Goal: Register for event/course

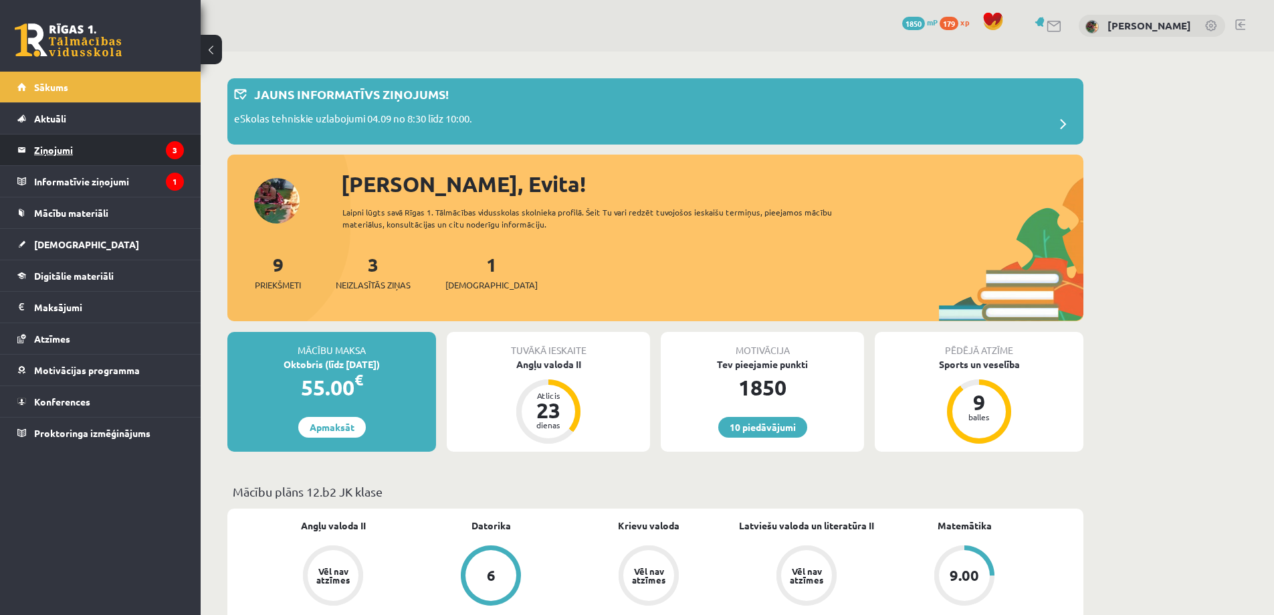
click at [60, 148] on legend "Ziņojumi 3" at bounding box center [109, 149] width 150 height 31
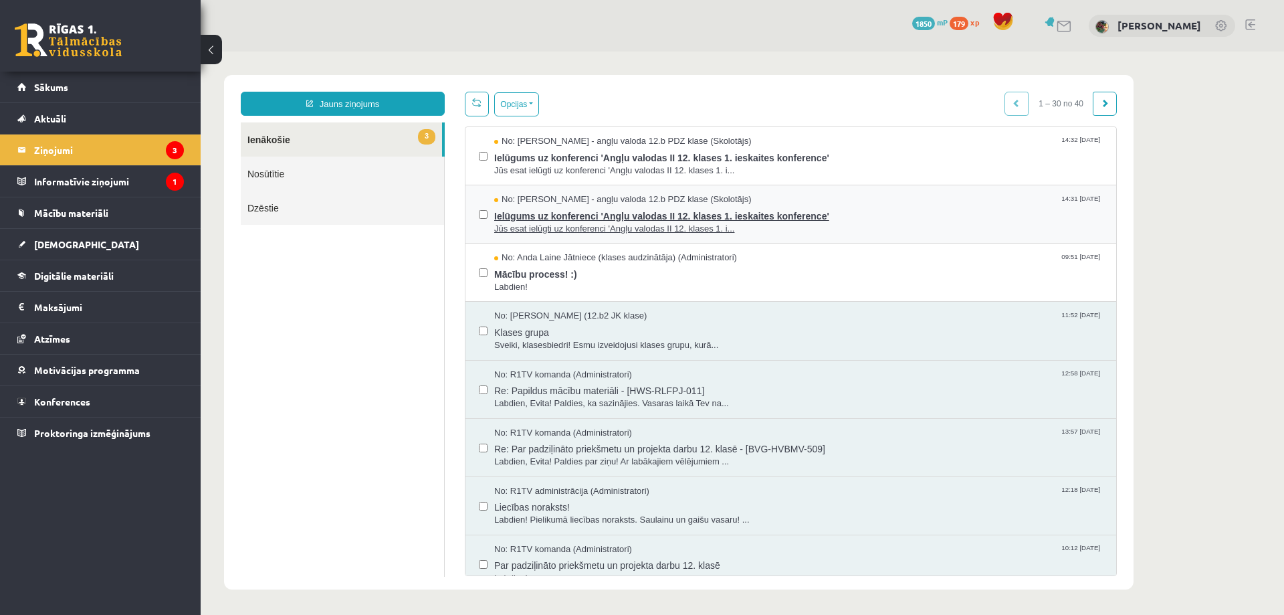
click at [569, 211] on span "Ielūgums uz konferenci 'Angļu valodas II 12. klases 1. ieskaites konference'" at bounding box center [798, 214] width 609 height 17
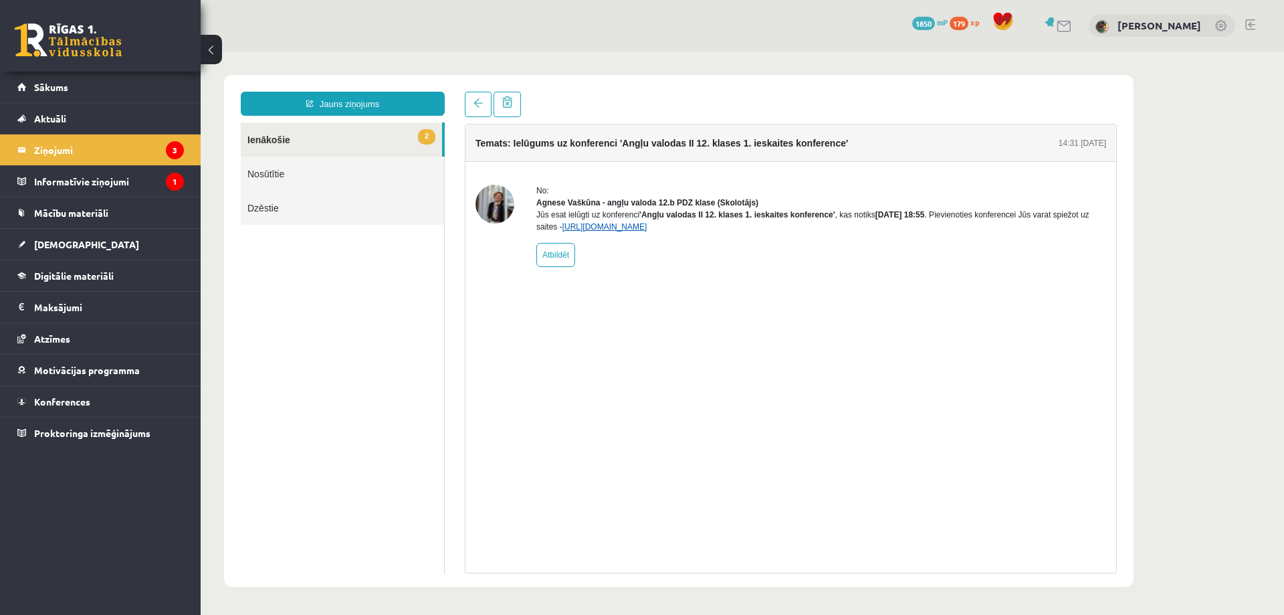
click at [646, 231] on link "https://eskola.r1tv.lv/conferences/4774/join" at bounding box center [605, 226] width 85 height 9
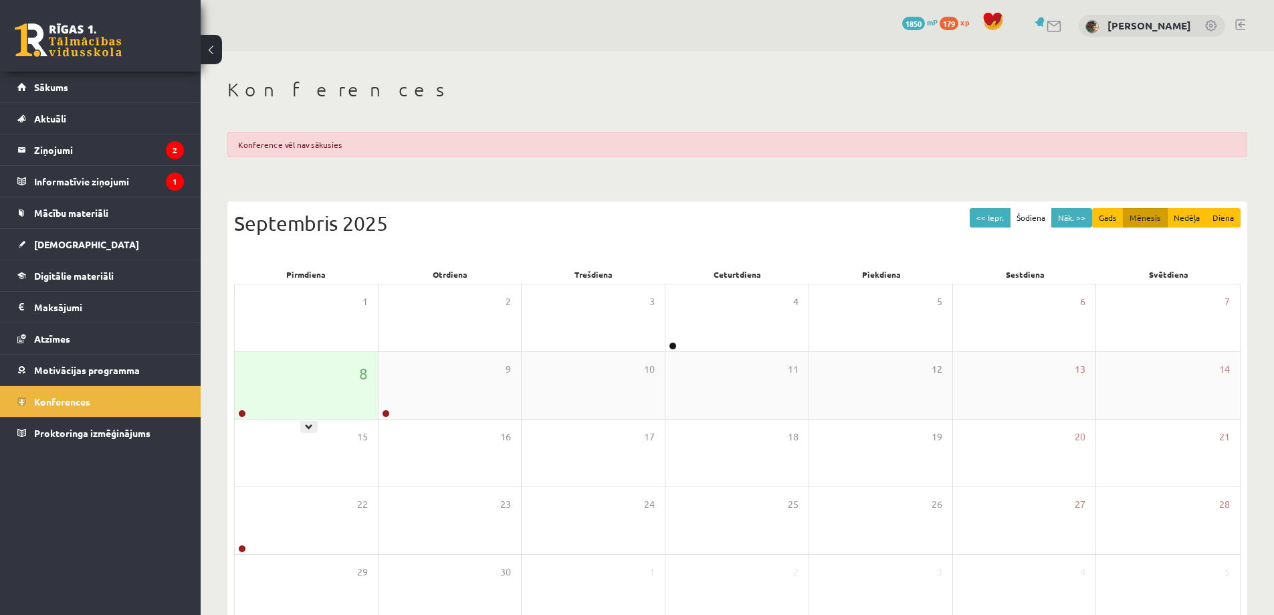
click at [324, 385] on div "8" at bounding box center [306, 385] width 143 height 67
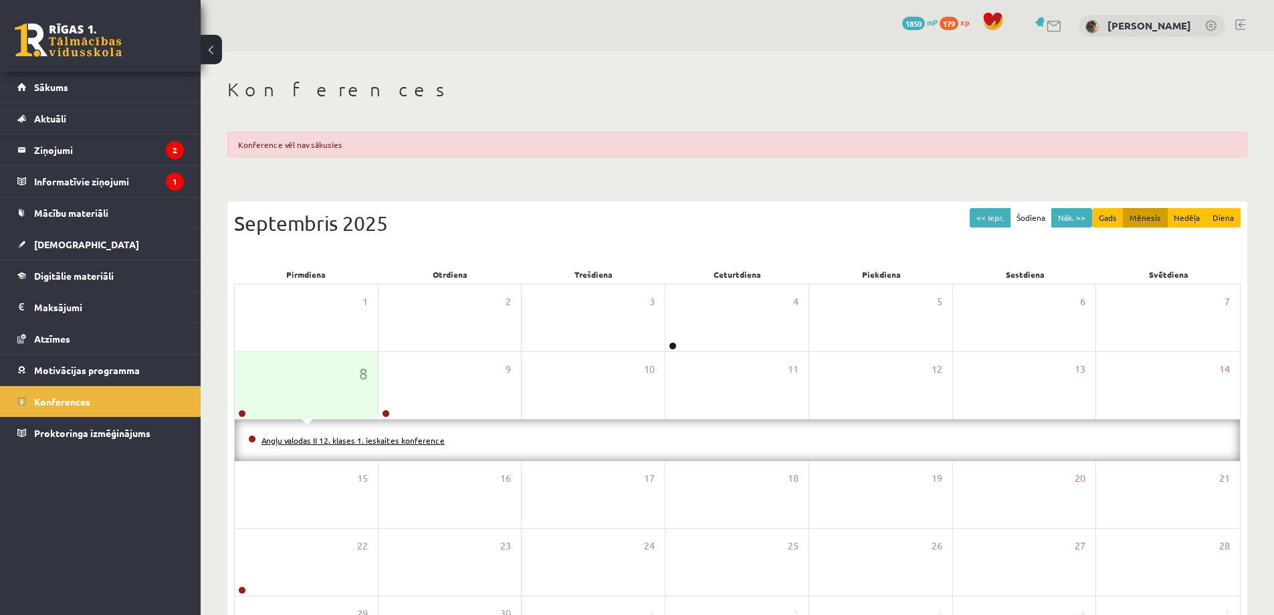
click at [342, 438] on link "Angļu valodas II 12. klases 1. ieskaites konference" at bounding box center [353, 440] width 183 height 11
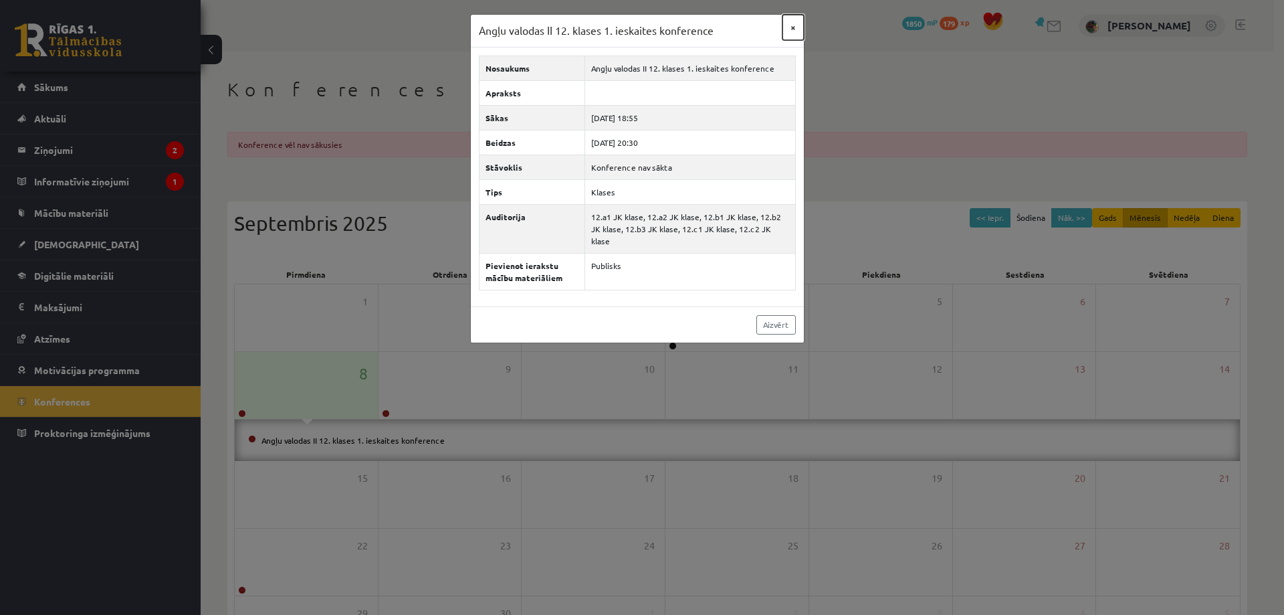
click at [791, 26] on button "×" at bounding box center [793, 27] width 21 height 25
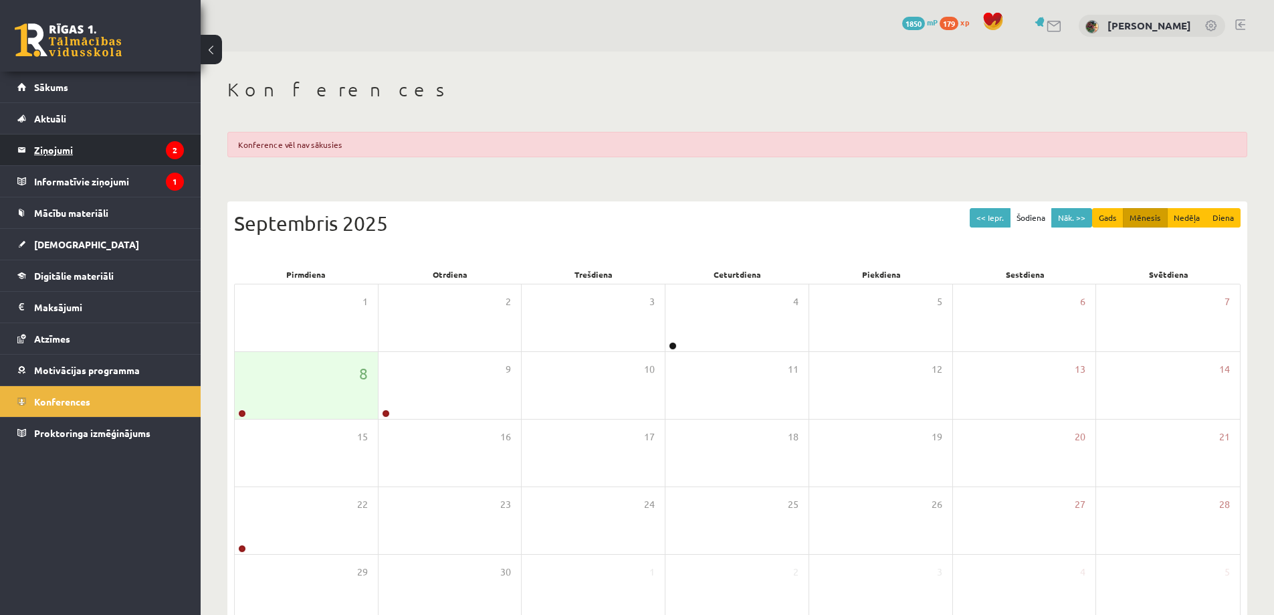
click at [54, 151] on legend "Ziņojumi 2" at bounding box center [109, 149] width 150 height 31
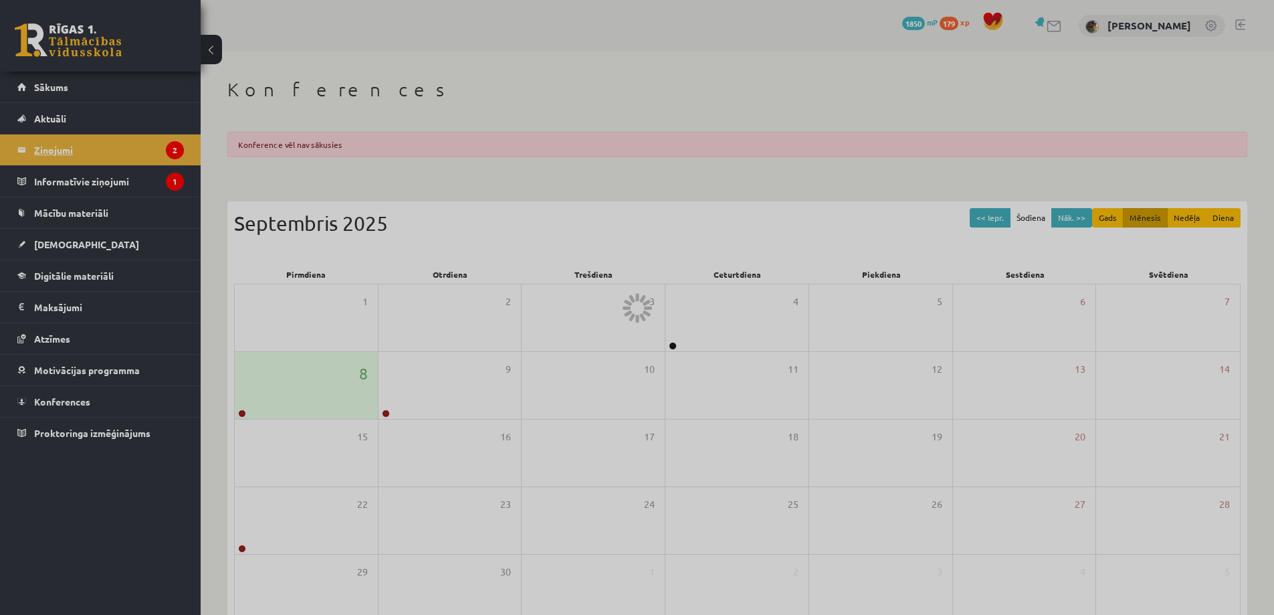
click at [54, 151] on div at bounding box center [637, 307] width 1274 height 615
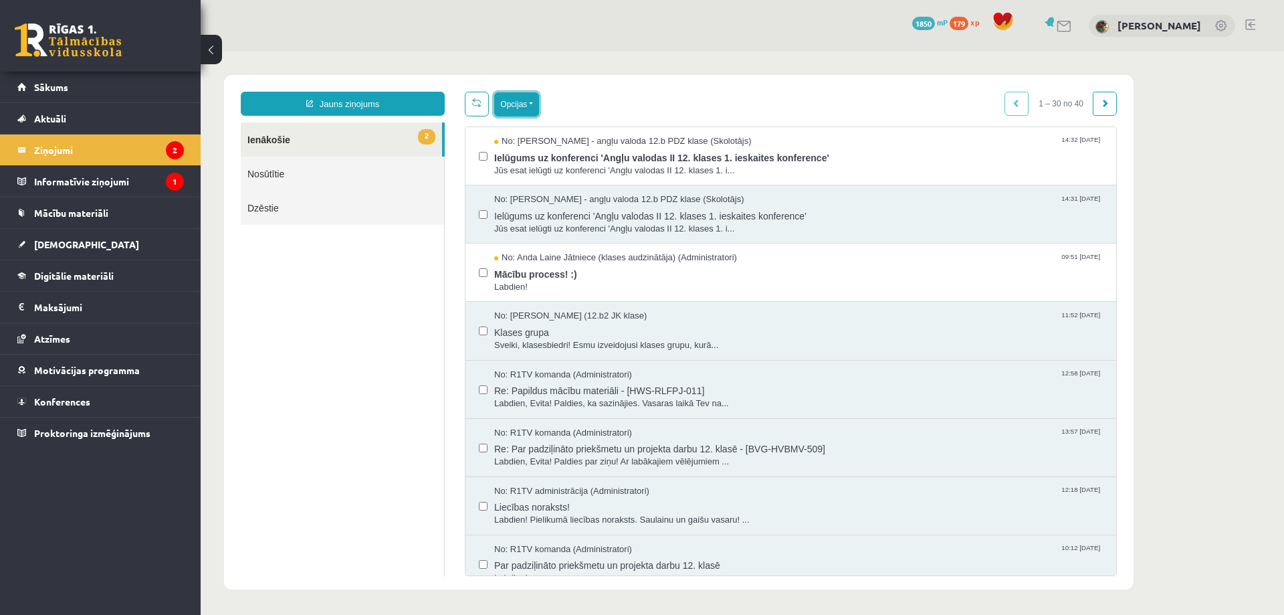
click at [529, 93] on button "Opcijas" at bounding box center [516, 104] width 45 height 24
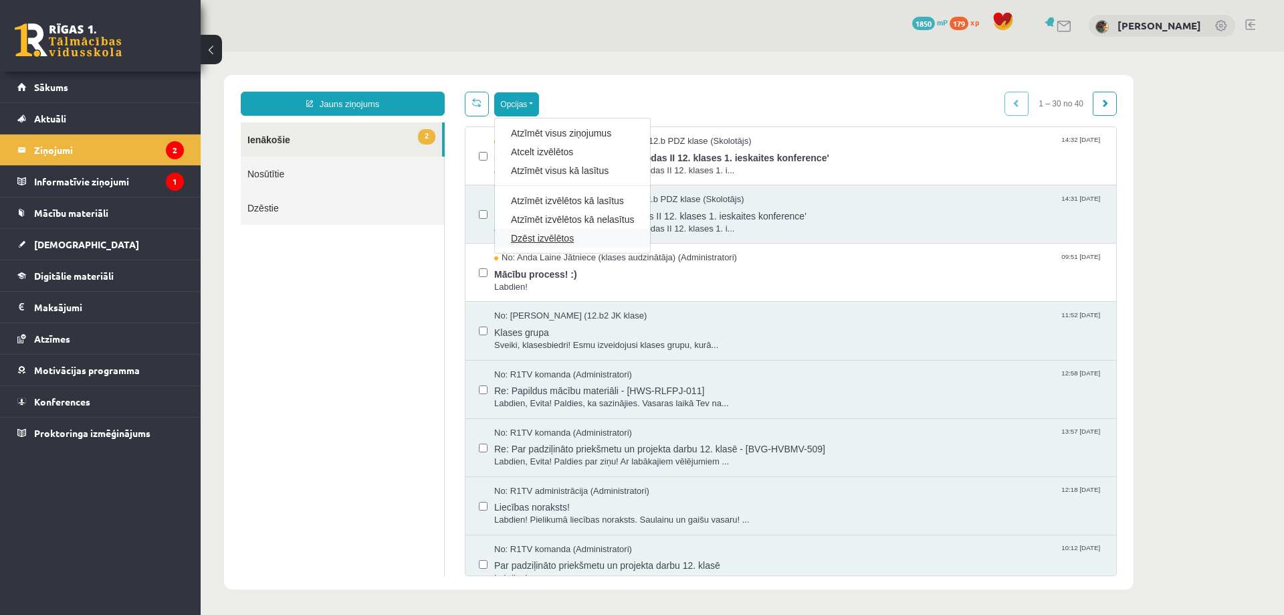
click at [547, 236] on link "Dzēst izvēlētos" at bounding box center [572, 237] width 123 height 13
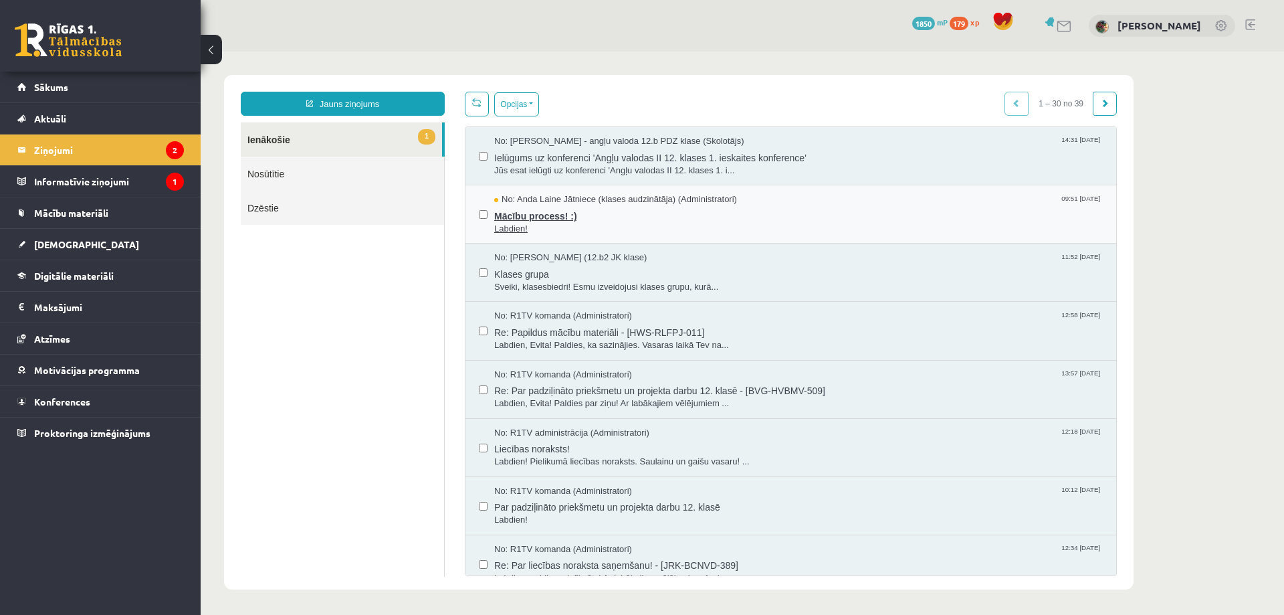
click at [540, 215] on span "Mācību process! :)" at bounding box center [798, 214] width 609 height 17
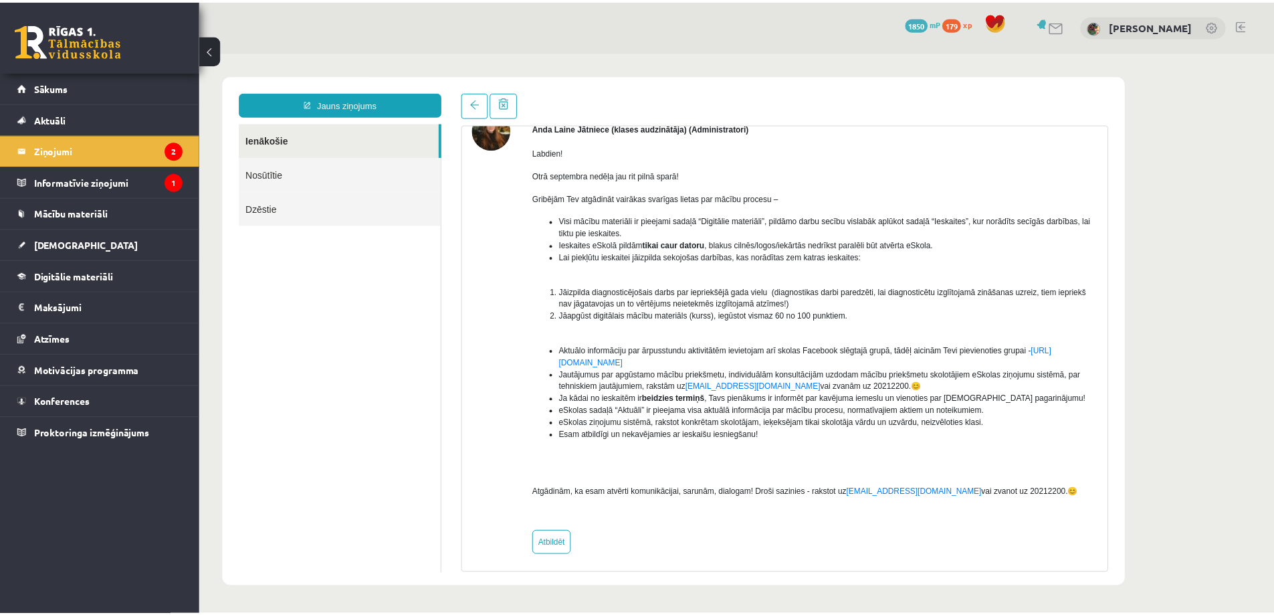
scroll to position [80, 0]
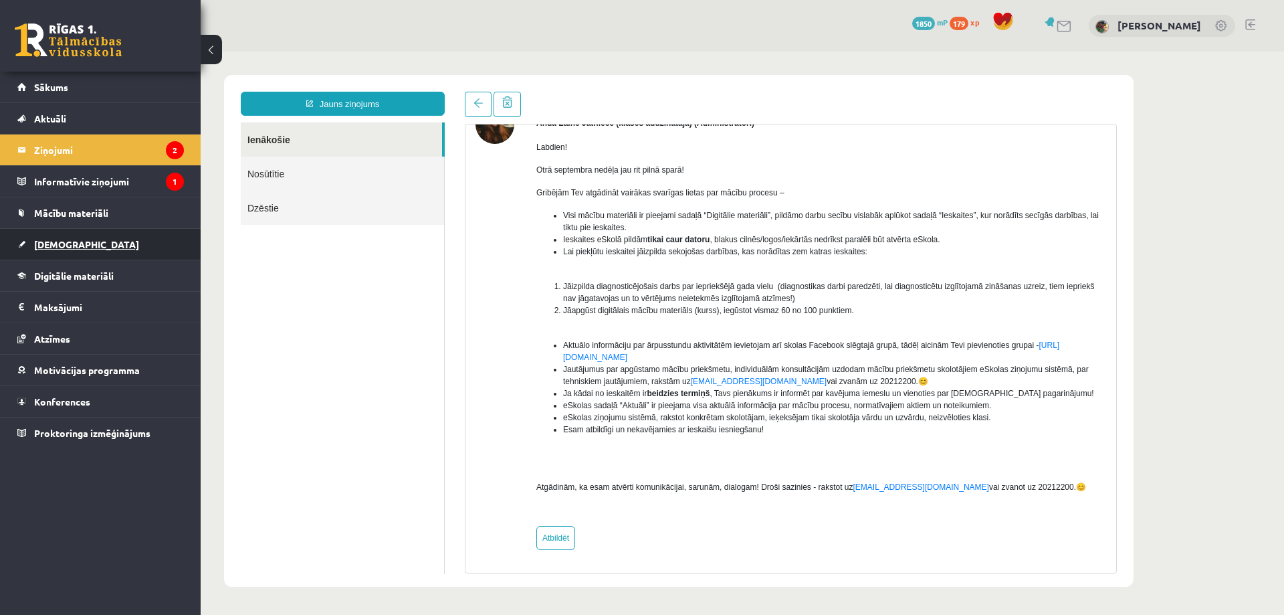
click at [56, 242] on span "[DEMOGRAPHIC_DATA]" at bounding box center [86, 244] width 105 height 12
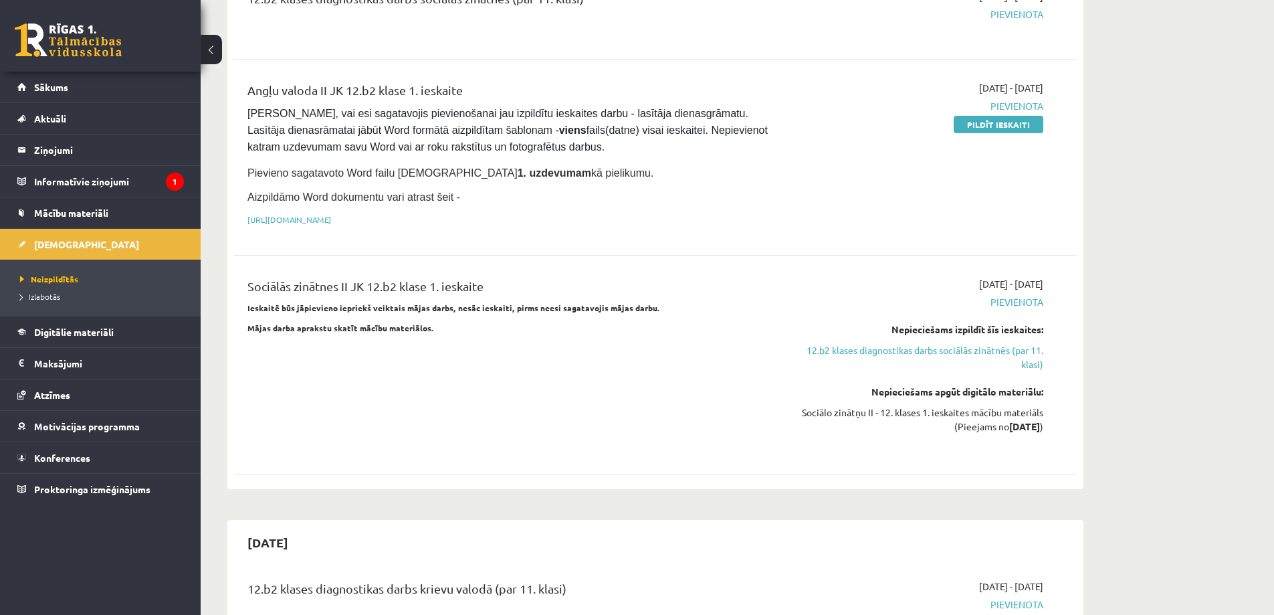
scroll to position [201, 0]
click at [892, 353] on link "12.b2 klases diagnostikas darbs sociālās zinātnēs (par 11. klasi)" at bounding box center [917, 359] width 252 height 28
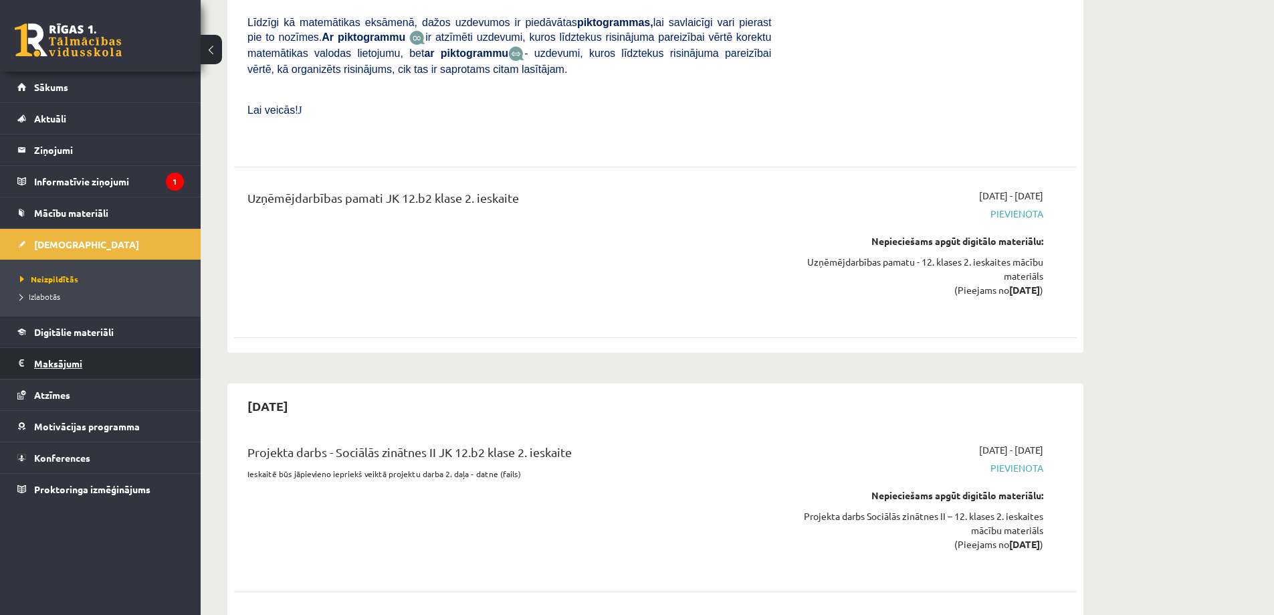
scroll to position [2074, 0]
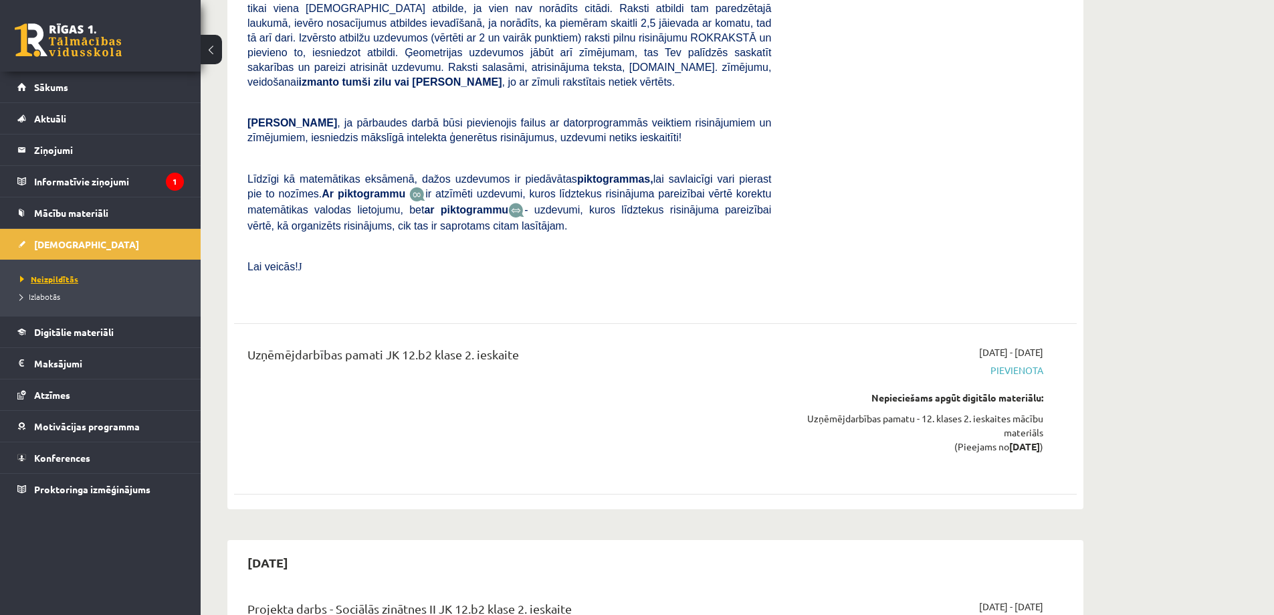
click at [50, 280] on span "Neizpildītās" at bounding box center [49, 279] width 58 height 11
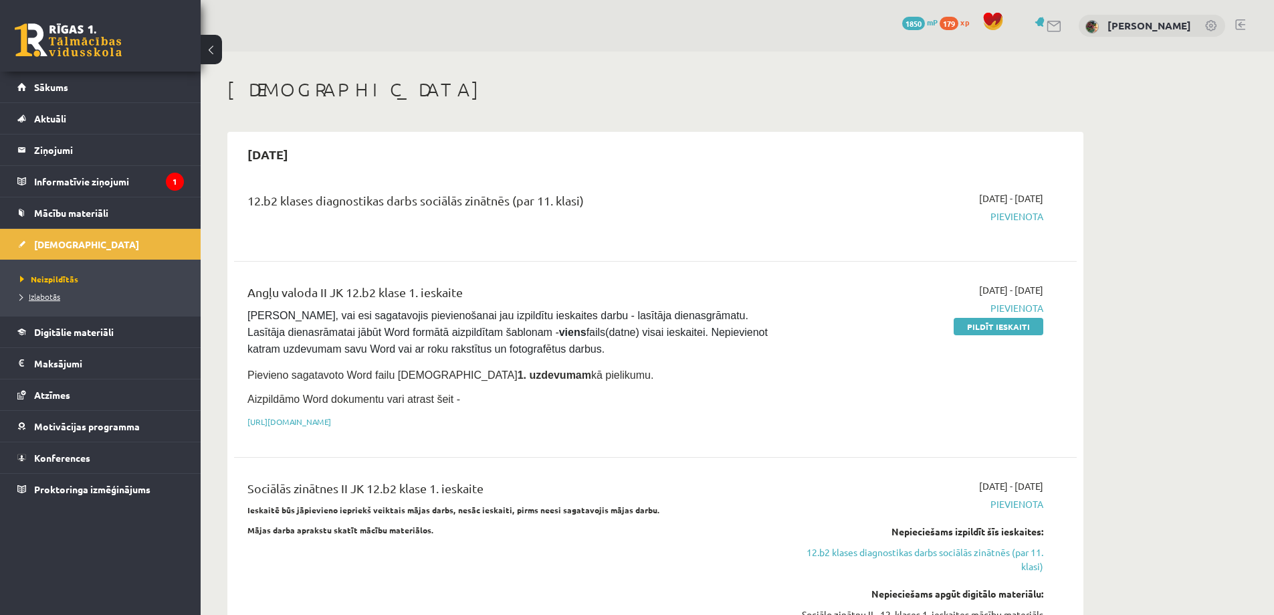
click at [39, 294] on span "Izlabotās" at bounding box center [40, 296] width 40 height 11
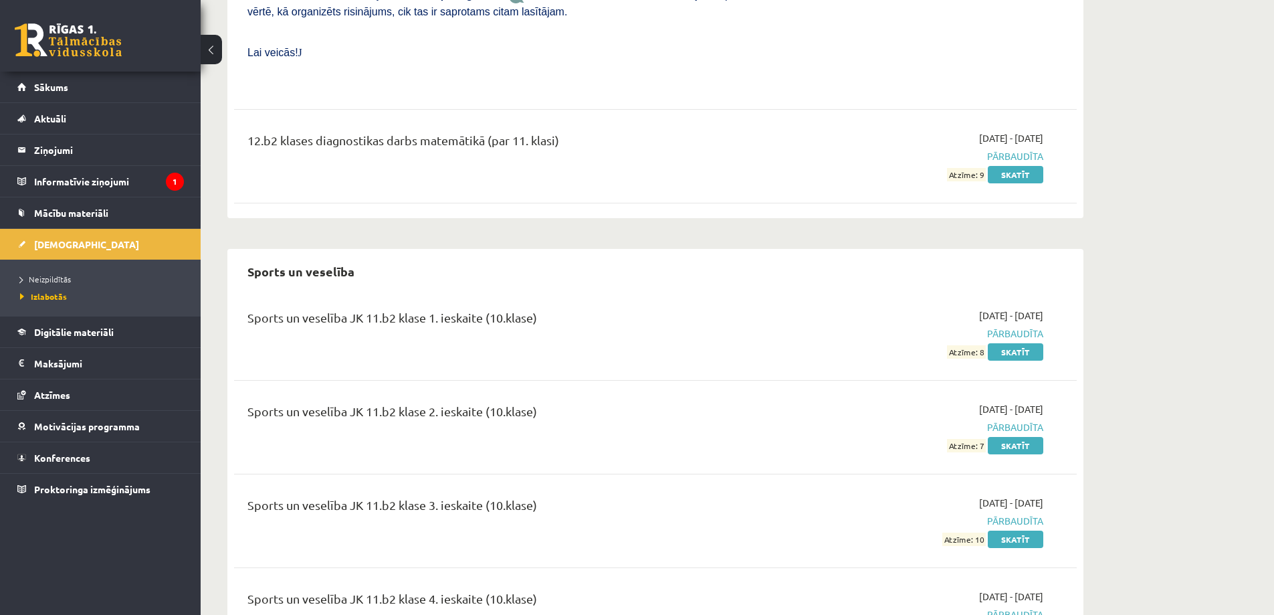
scroll to position [2877, 0]
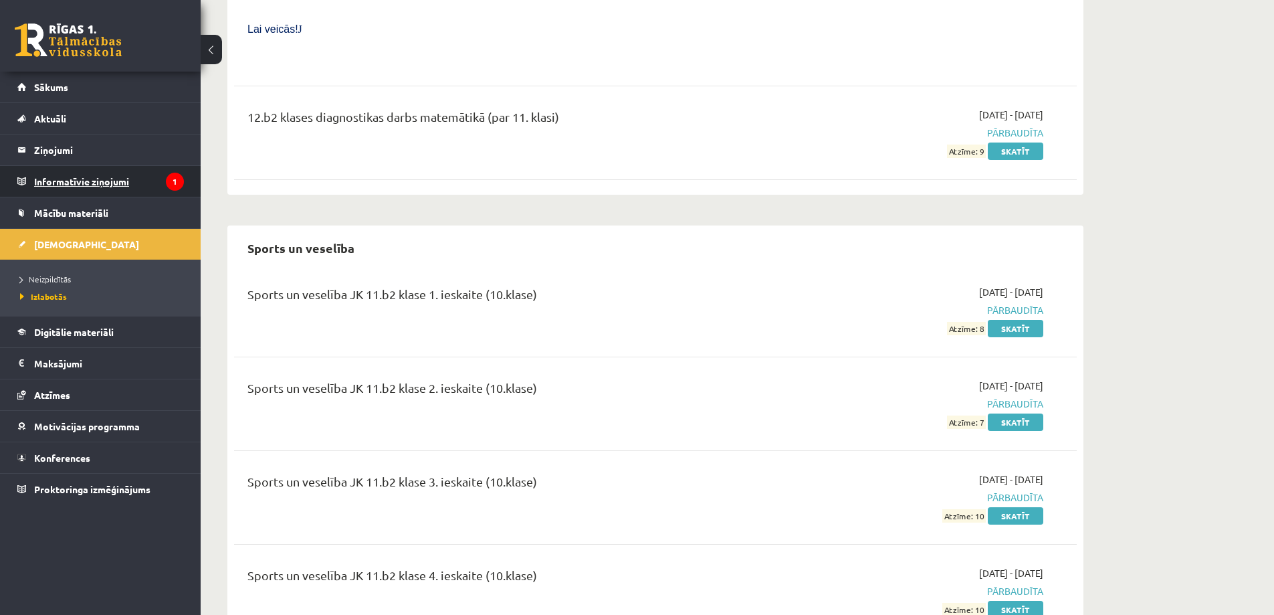
click at [85, 179] on legend "Informatīvie ziņojumi 1" at bounding box center [109, 181] width 150 height 31
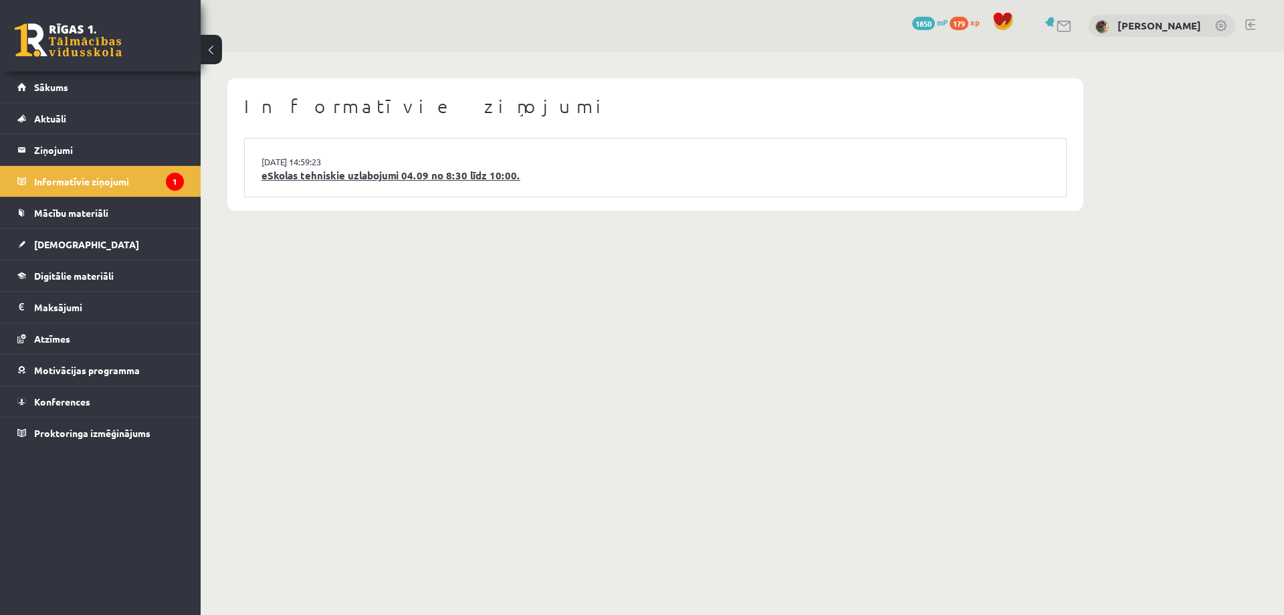
click at [383, 178] on link "eSkolas tehniskie uzlabojumi 04.09 no 8:30 līdz 10:00." at bounding box center [656, 175] width 788 height 15
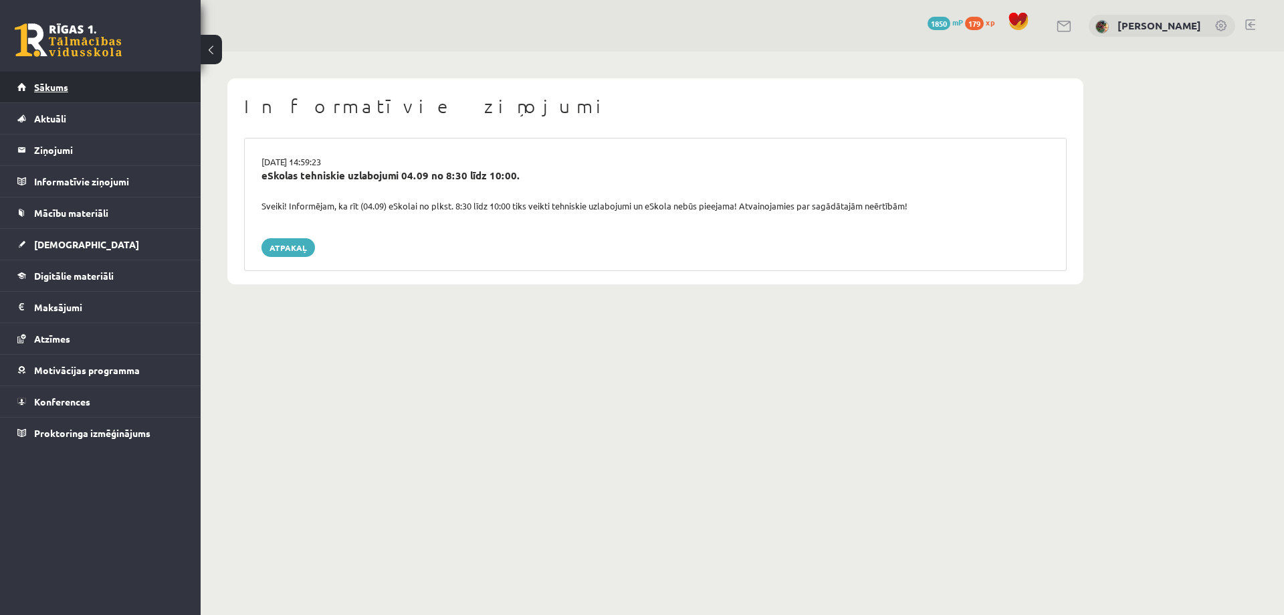
click at [38, 86] on span "Sākums" at bounding box center [51, 87] width 34 height 12
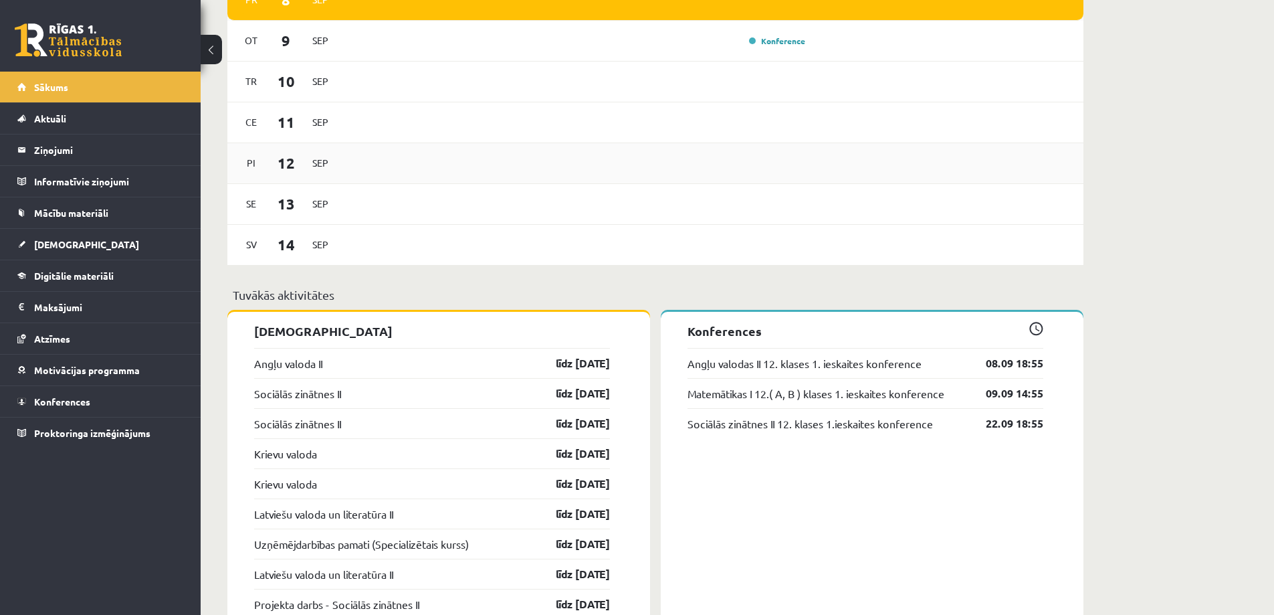
scroll to position [870, 0]
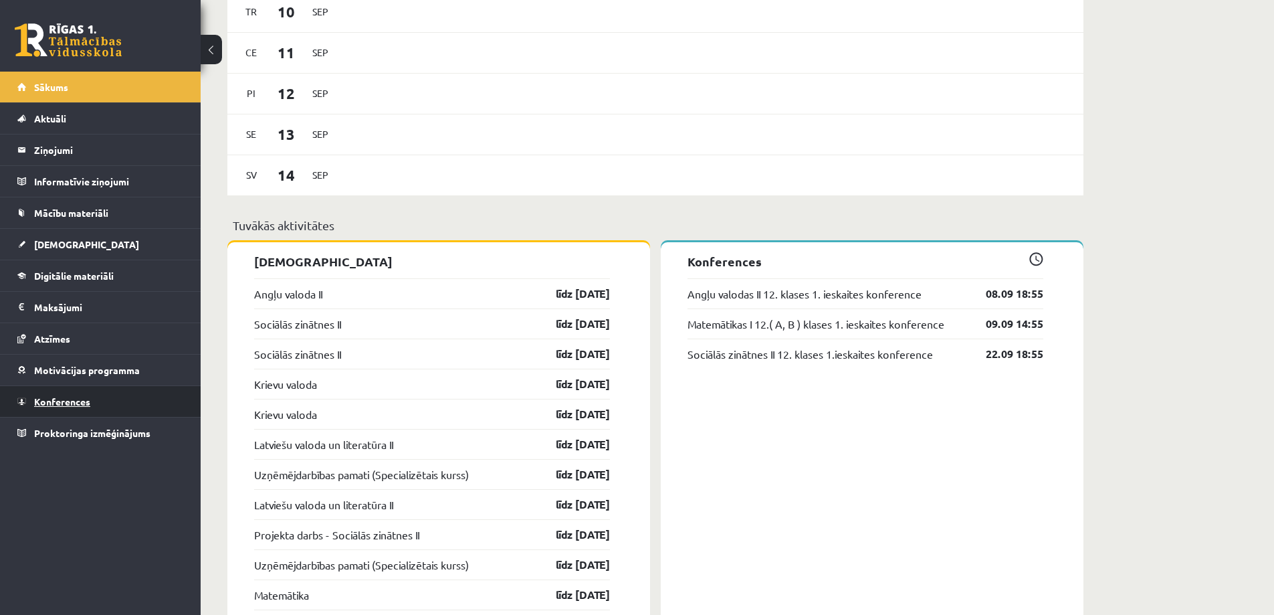
click at [53, 400] on span "Konferences" at bounding box center [62, 401] width 56 height 12
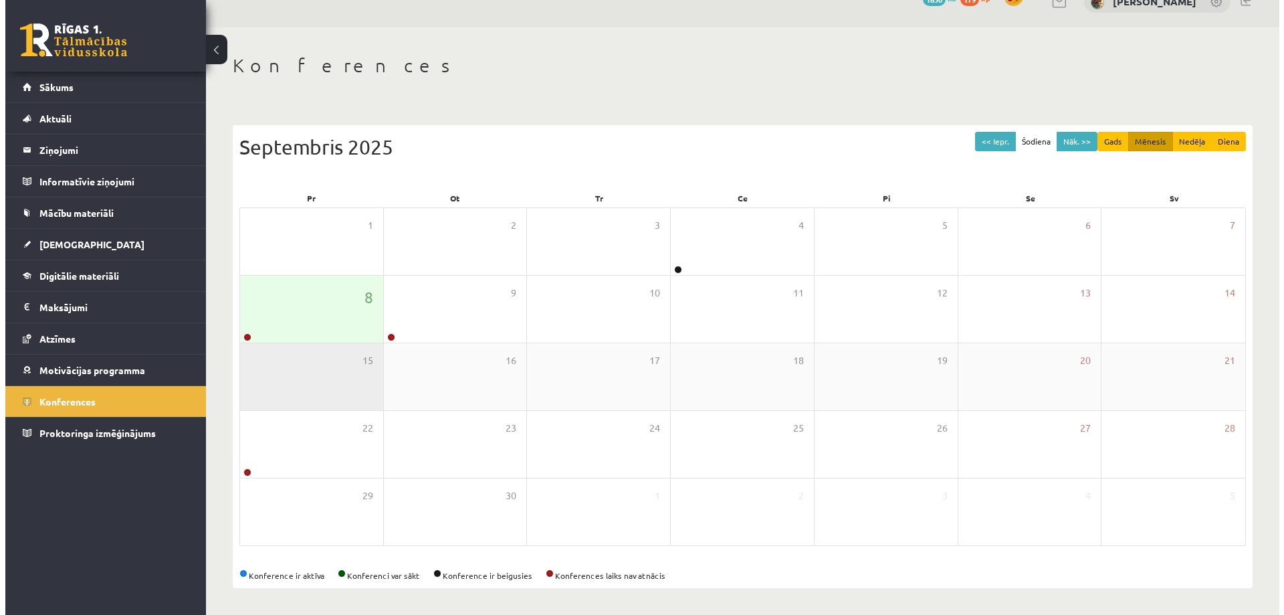
scroll to position [25, 0]
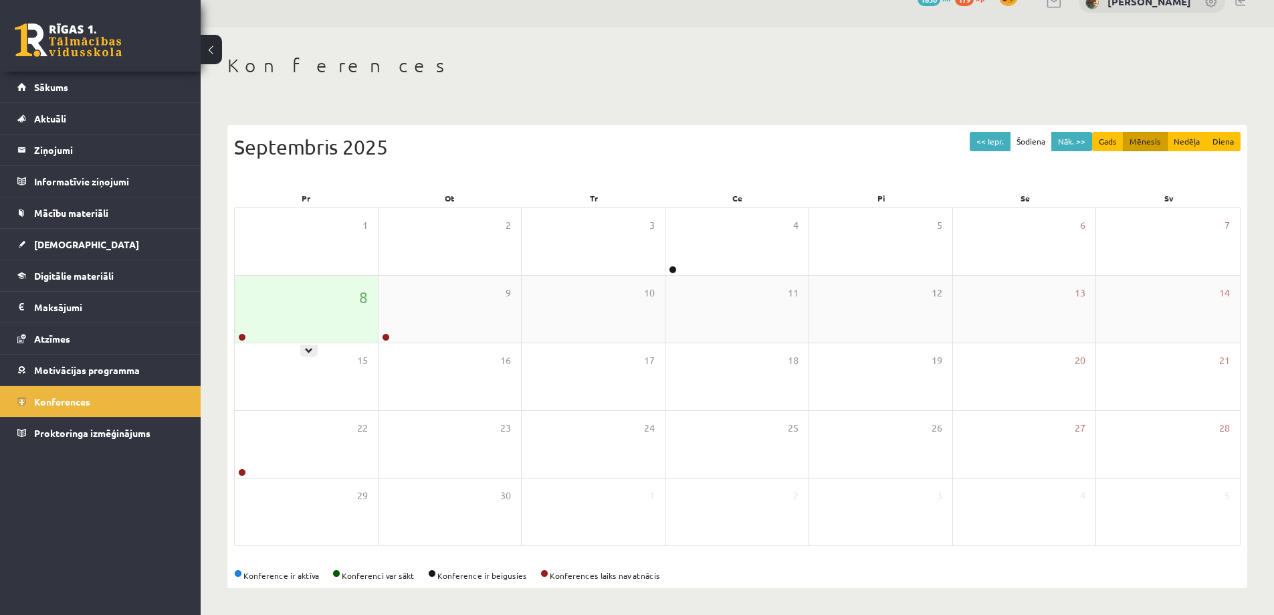
click at [296, 311] on div "8" at bounding box center [306, 309] width 143 height 67
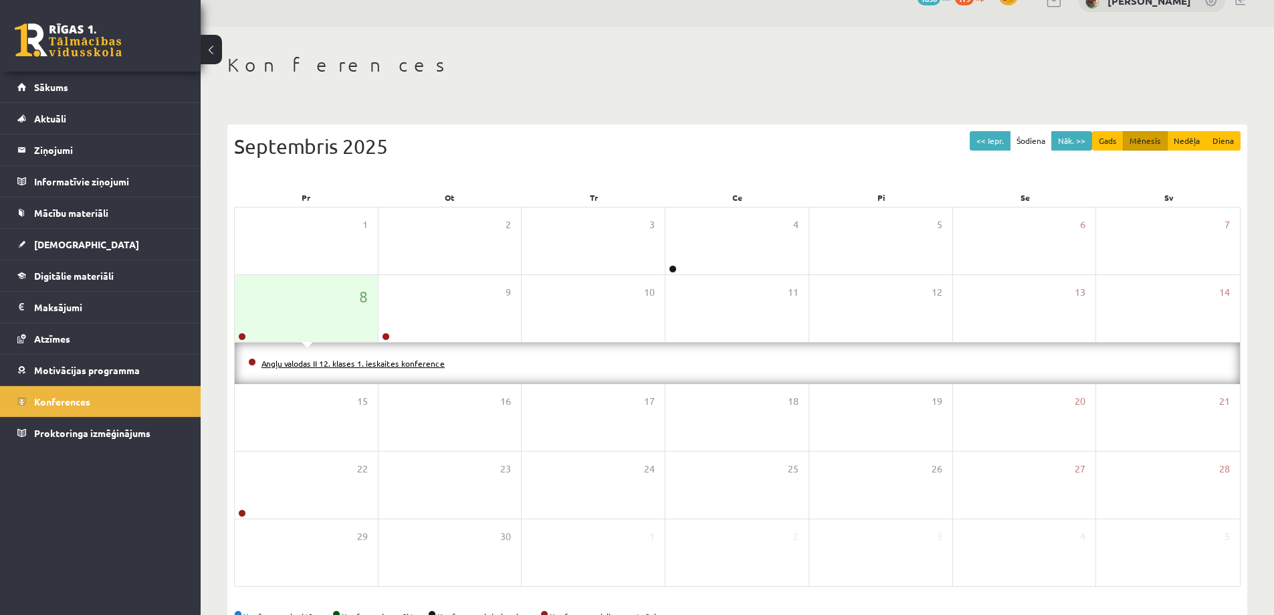
click at [310, 363] on link "Angļu valodas II 12. klases 1. ieskaites konference" at bounding box center [353, 363] width 183 height 11
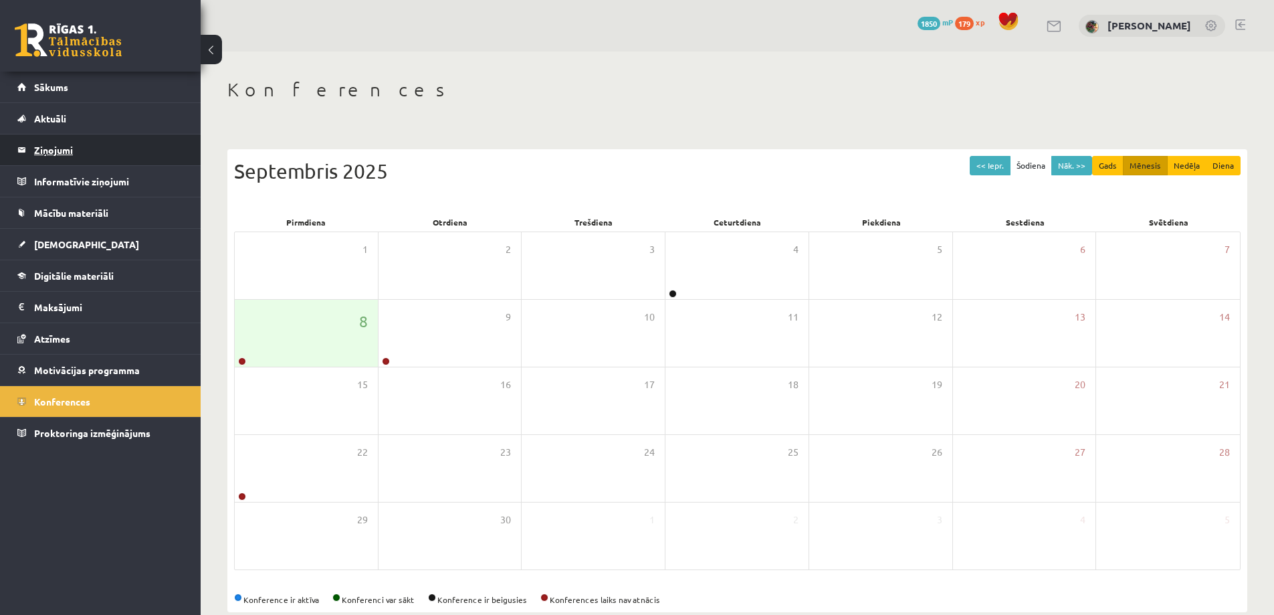
scroll to position [22, 0]
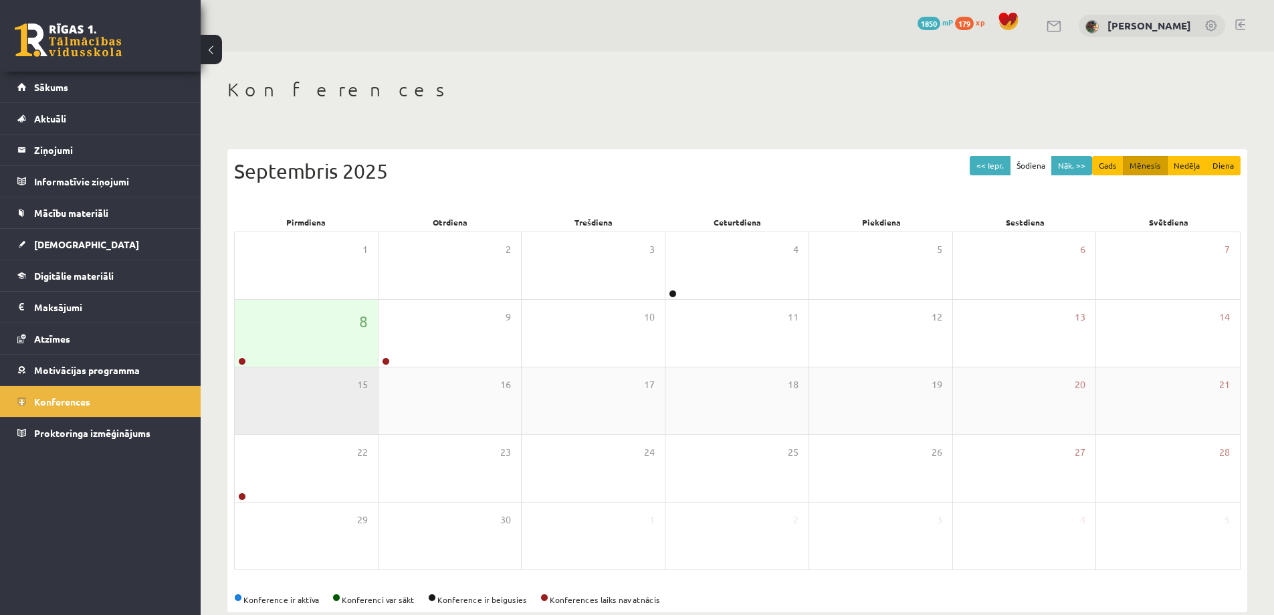
scroll to position [19, 0]
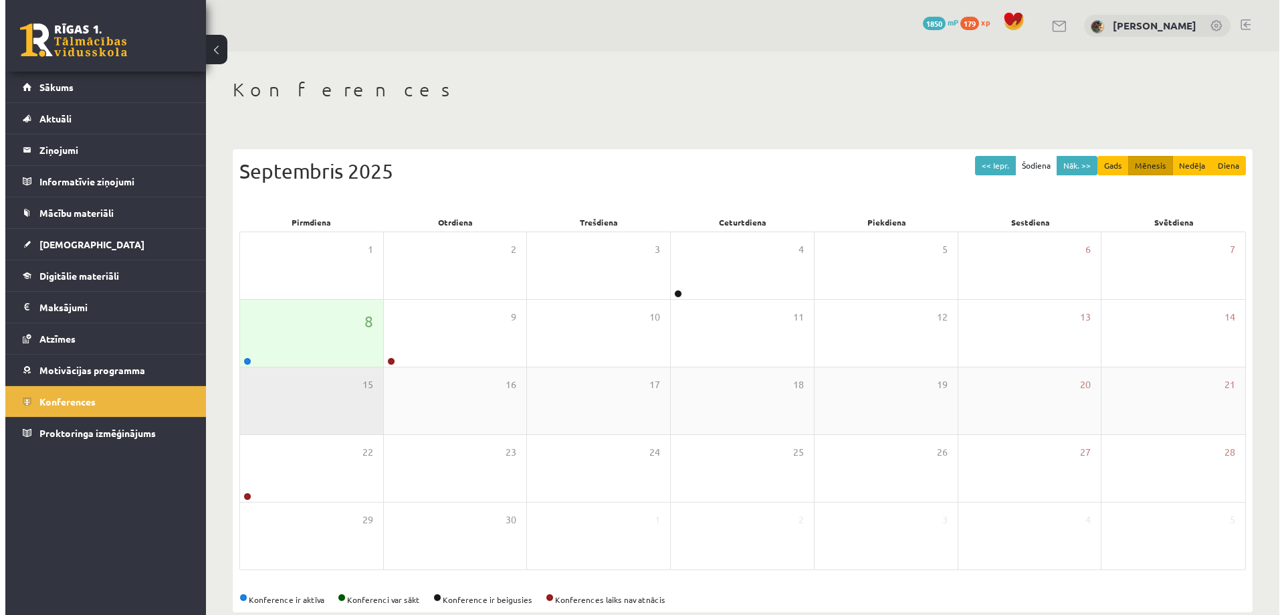
scroll to position [17, 0]
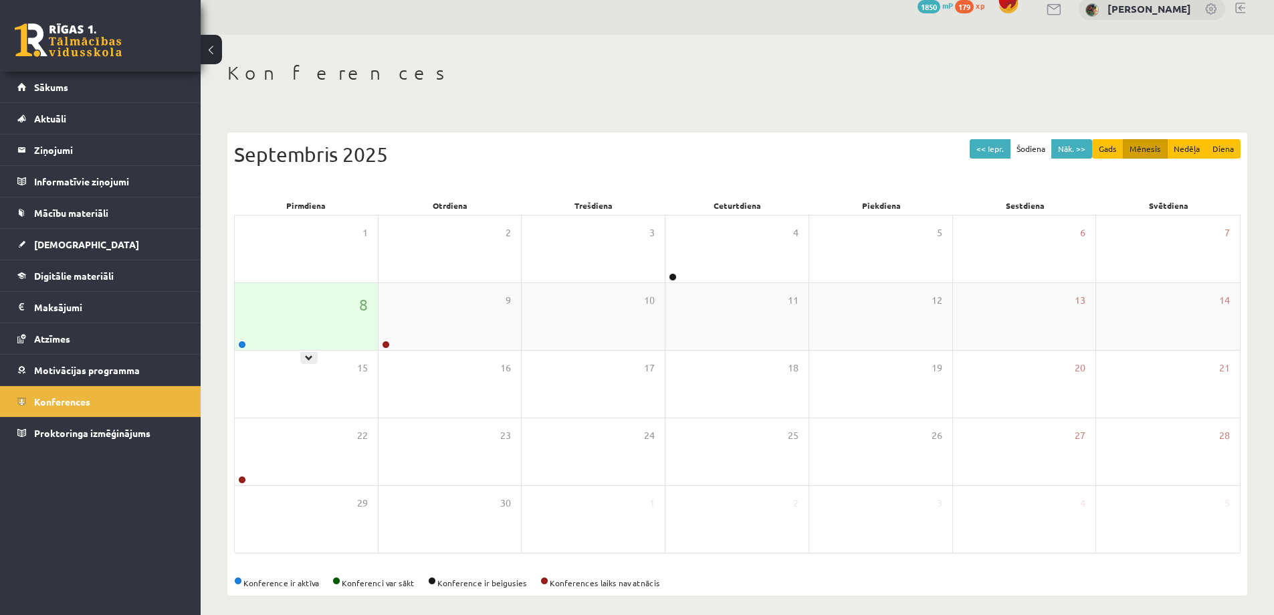
click at [298, 314] on div "8" at bounding box center [306, 316] width 143 height 67
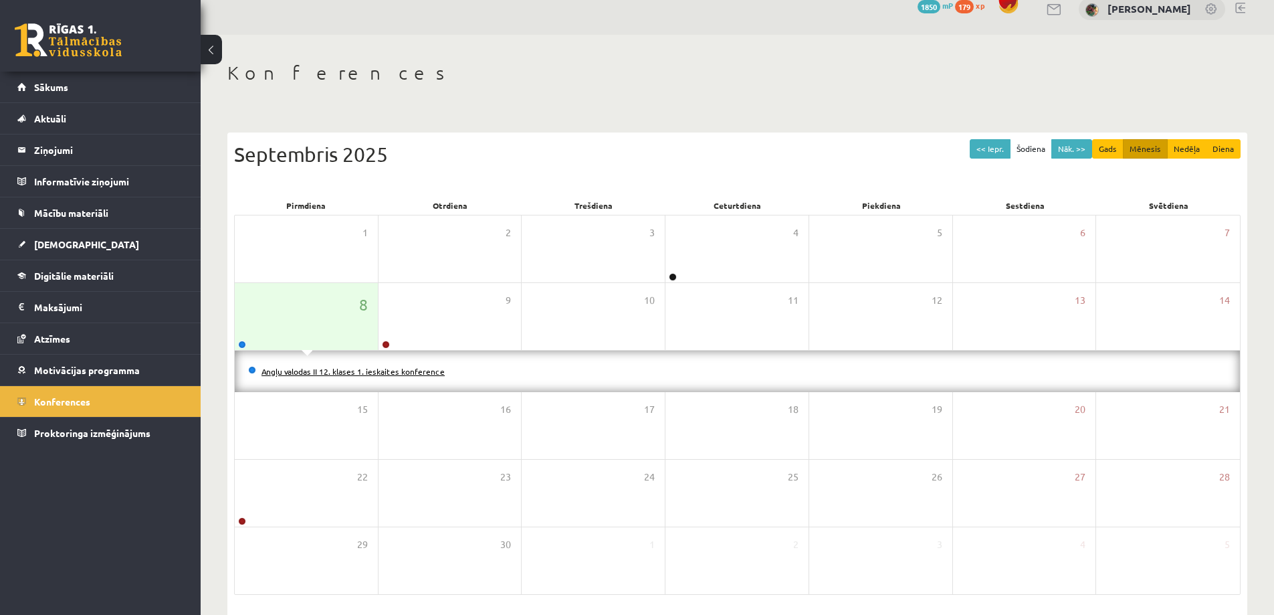
click at [338, 369] on link "Angļu valodas II 12. klases 1. ieskaites konference" at bounding box center [353, 371] width 183 height 11
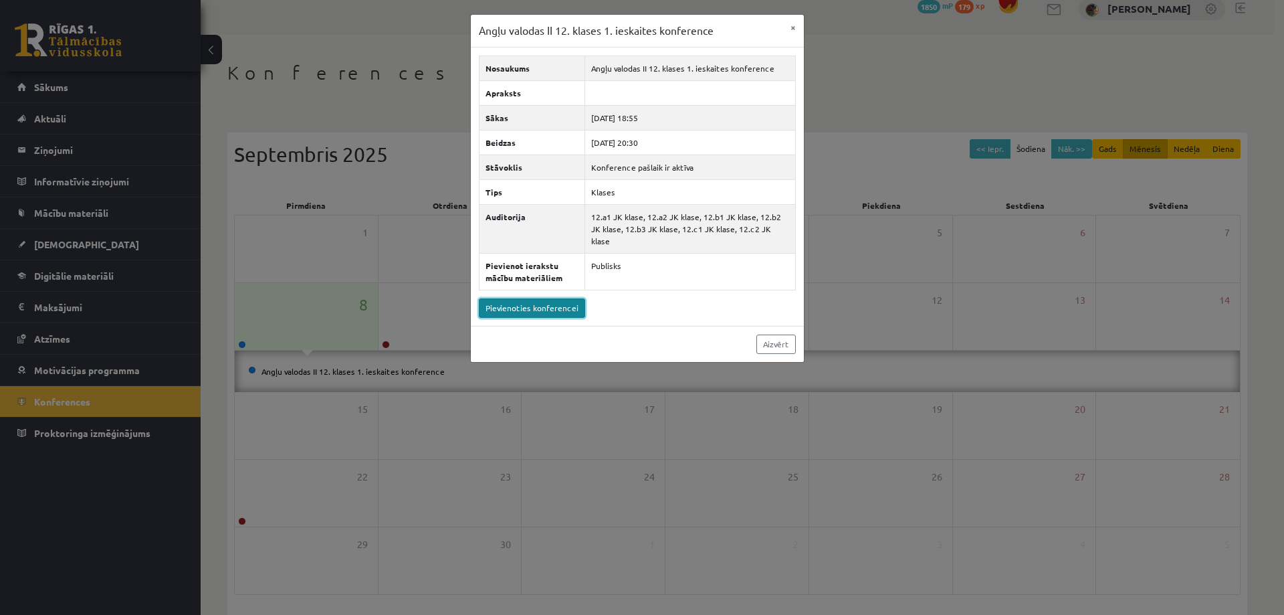
click at [555, 298] on link "Pievienoties konferencei" at bounding box center [532, 307] width 106 height 19
